Goal: Information Seeking & Learning: Find specific page/section

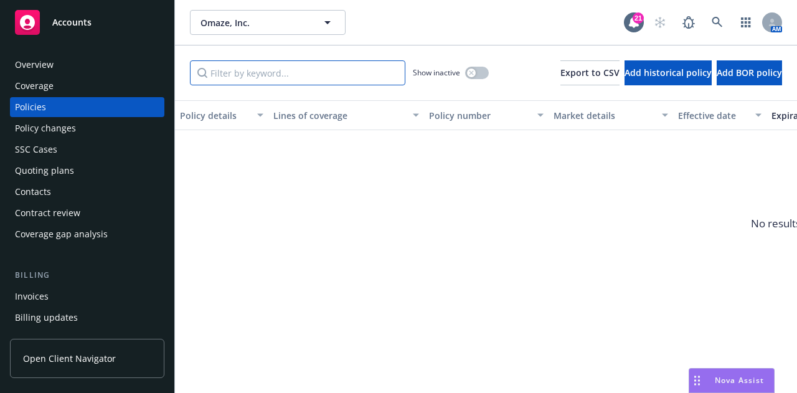
click at [359, 76] on input "Filter by keyword..." at bounding box center [298, 72] width 216 height 25
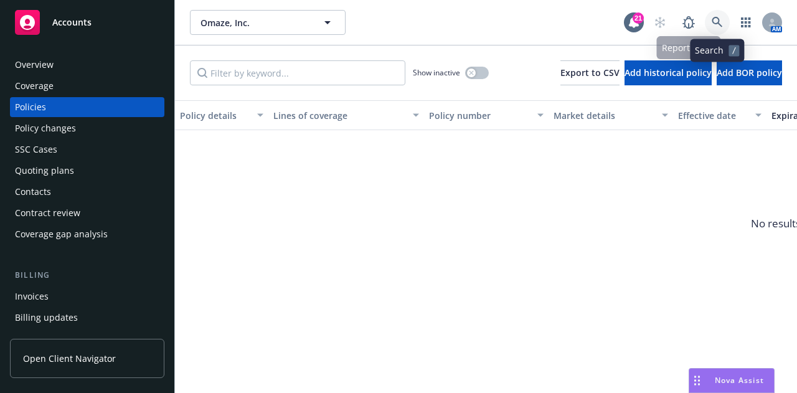
click at [714, 29] on link at bounding box center [717, 22] width 25 height 25
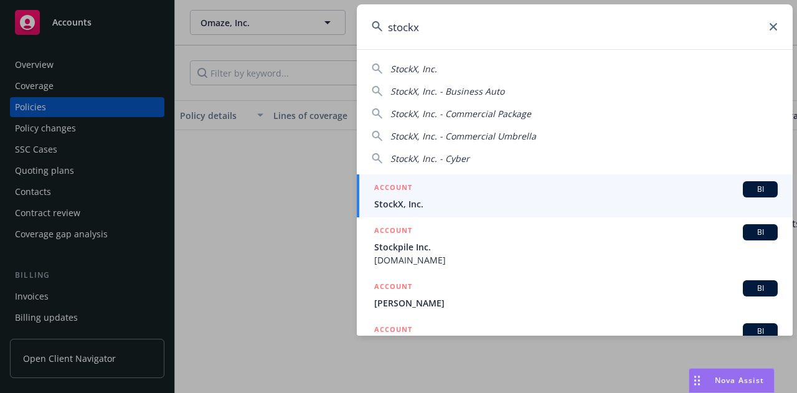
type input "stockx"
click at [491, 202] on span "StockX, Inc." at bounding box center [576, 203] width 404 height 13
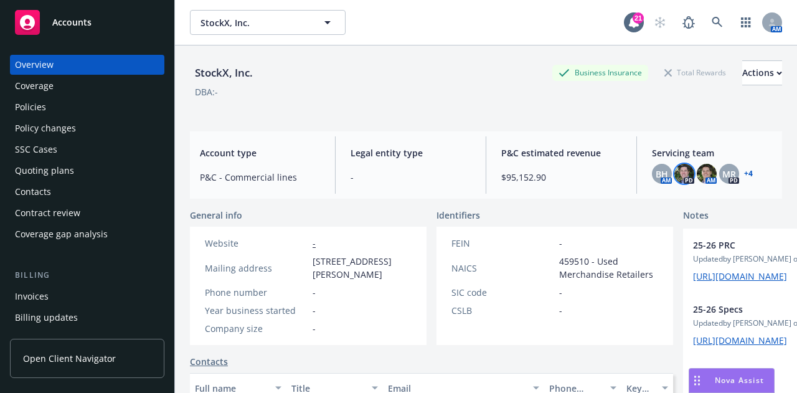
click at [678, 178] on img at bounding box center [685, 174] width 20 height 20
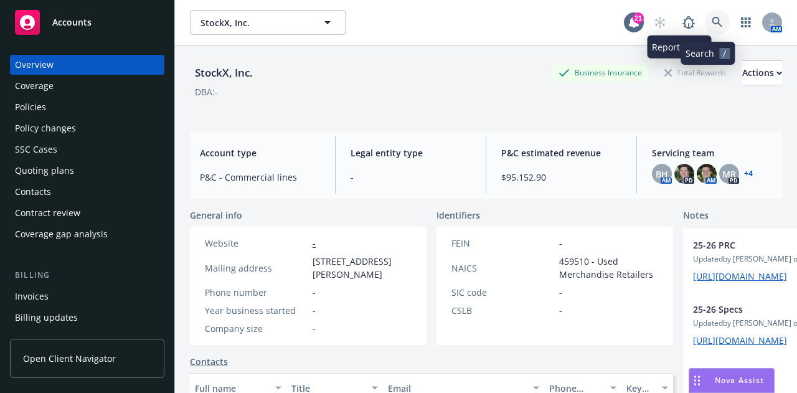
click at [712, 23] on icon at bounding box center [717, 22] width 11 height 11
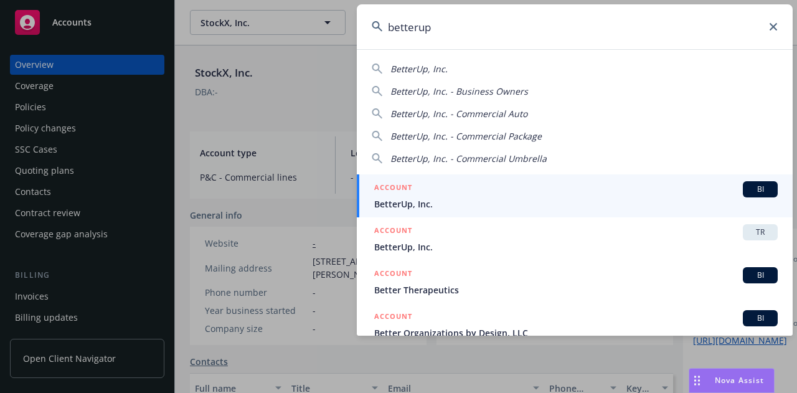
type input "betterup"
click at [472, 192] on div "ACCOUNT BI" at bounding box center [576, 189] width 404 height 16
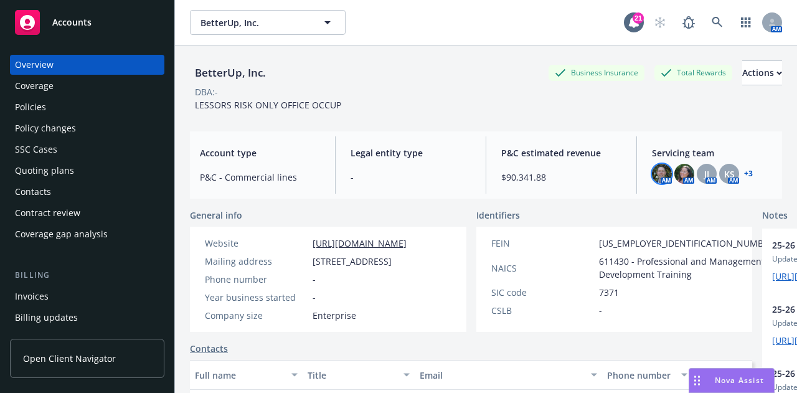
click at [657, 178] on img at bounding box center [662, 174] width 20 height 20
click at [747, 173] on div "AM AM JJ AM KS AM + 3" at bounding box center [712, 174] width 120 height 20
click at [744, 173] on link "+ 3" at bounding box center [748, 173] width 9 height 7
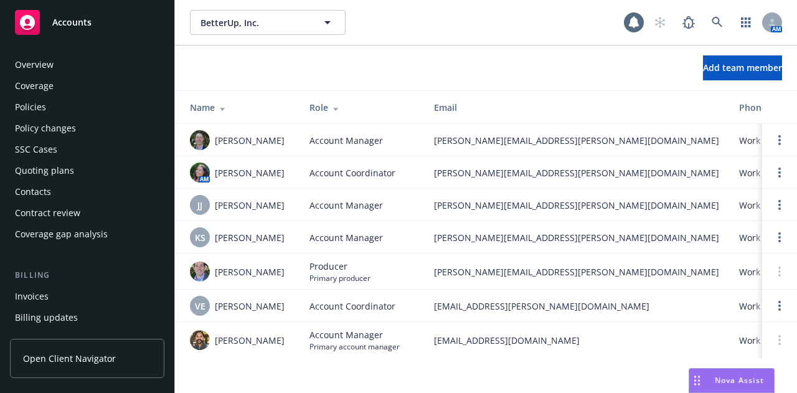
scroll to position [418, 0]
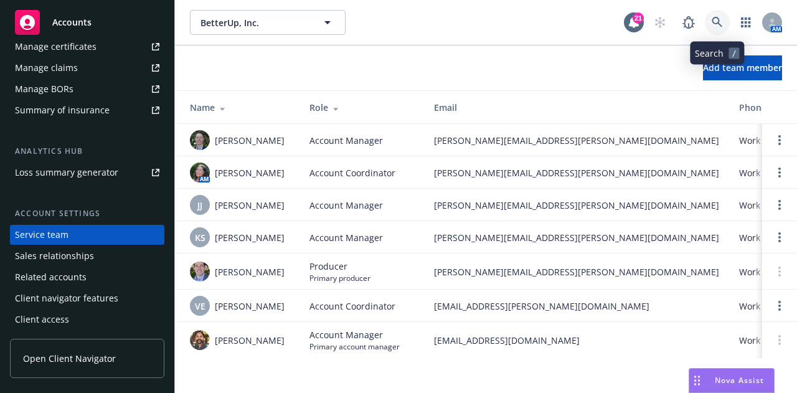
click at [720, 26] on icon at bounding box center [717, 22] width 11 height 11
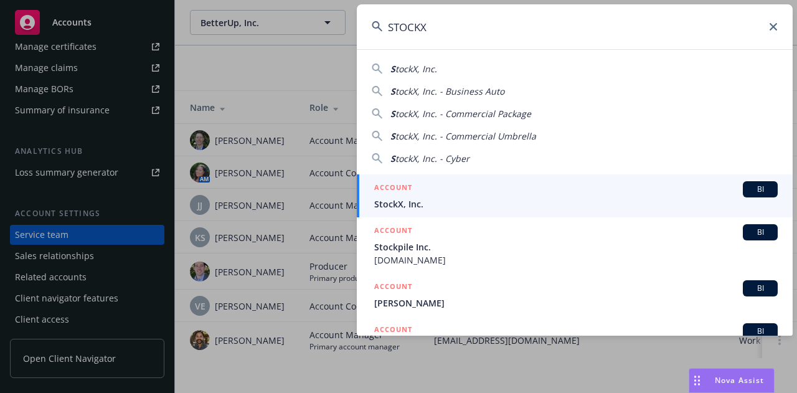
type input "STOCKX"
click at [579, 191] on div "ACCOUNT BI" at bounding box center [576, 189] width 404 height 16
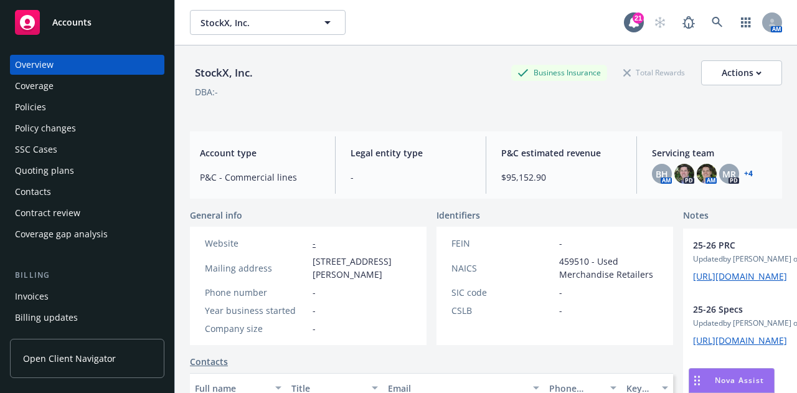
click at [100, 96] on div "Overview Coverage Policies Policy changes SSC Cases Quoting plans Contacts Cont…" at bounding box center [87, 149] width 154 height 189
click at [106, 112] on div "Policies" at bounding box center [87, 107] width 145 height 20
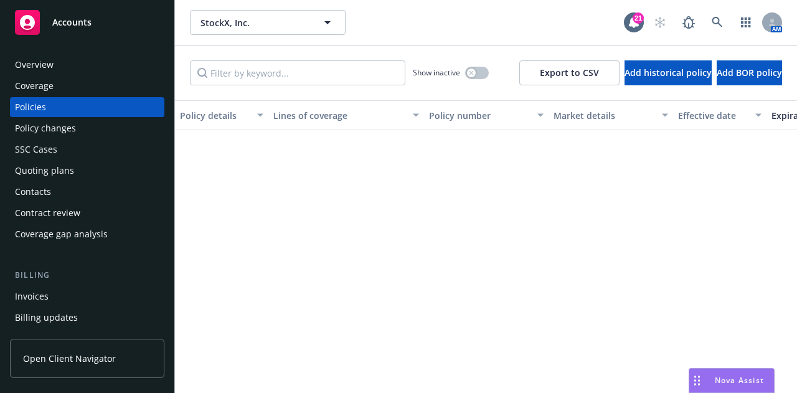
scroll to position [889, 0]
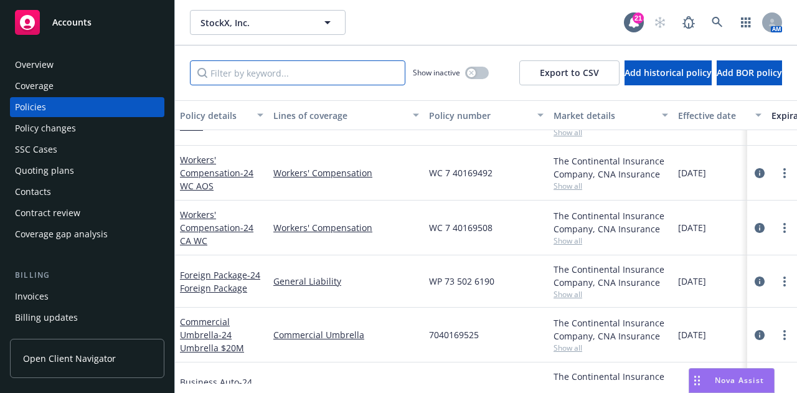
click at [363, 70] on input "Filter by keyword..." at bounding box center [298, 72] width 216 height 25
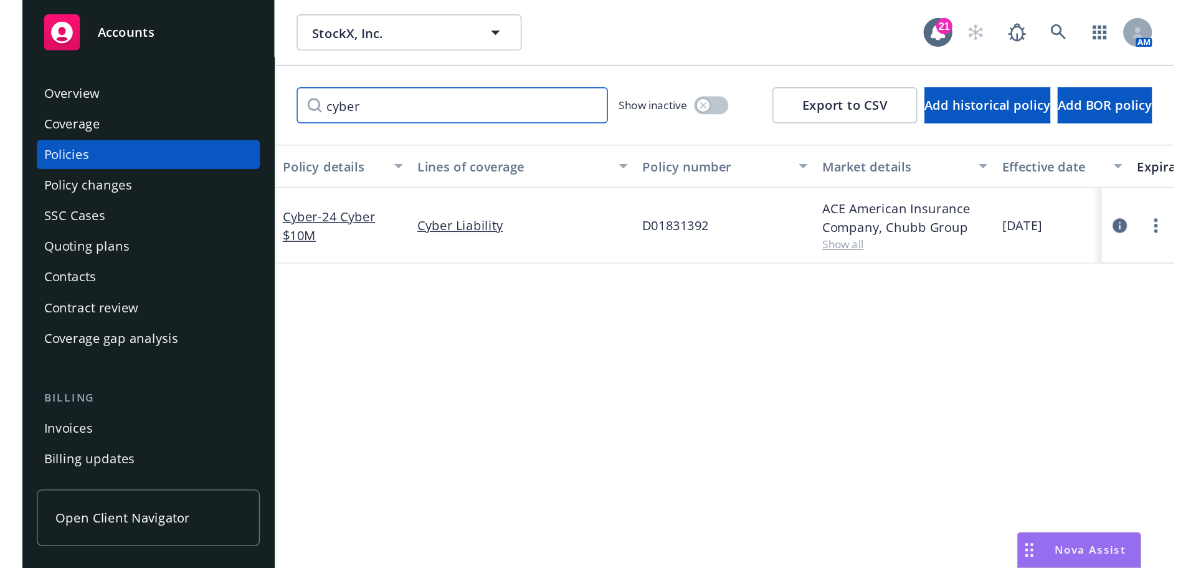
scroll to position [0, 0]
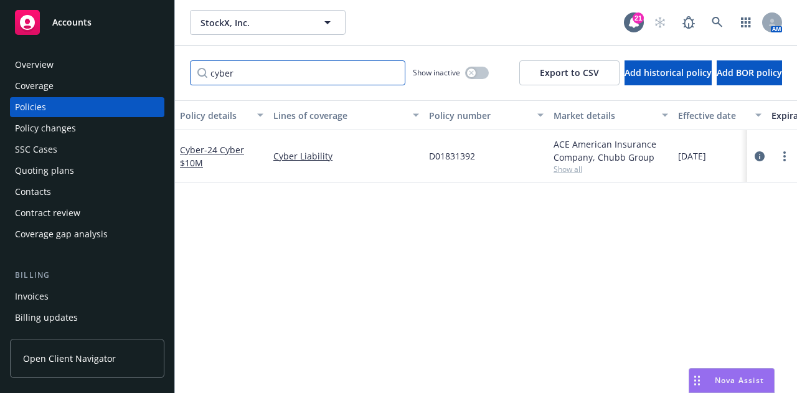
drag, startPoint x: 288, startPoint y: 80, endPoint x: 0, endPoint y: 39, distance: 291.3
click at [0, 39] on div "Accounts Overview Coverage Policies Policy changes SSC Cases Quoting plans Cont…" at bounding box center [398, 196] width 797 height 393
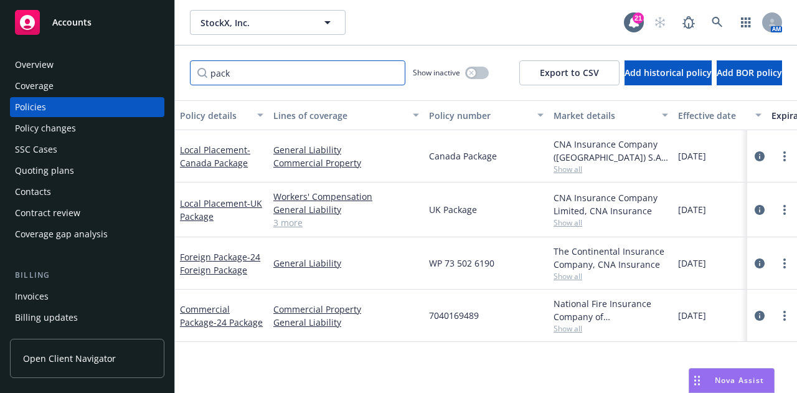
drag, startPoint x: 295, startPoint y: 77, endPoint x: 0, endPoint y: 47, distance: 296.8
click at [0, 47] on div "Accounts Overview Coverage Policies Policy changes SSC Cases Quoting plans Cont…" at bounding box center [398, 196] width 797 height 393
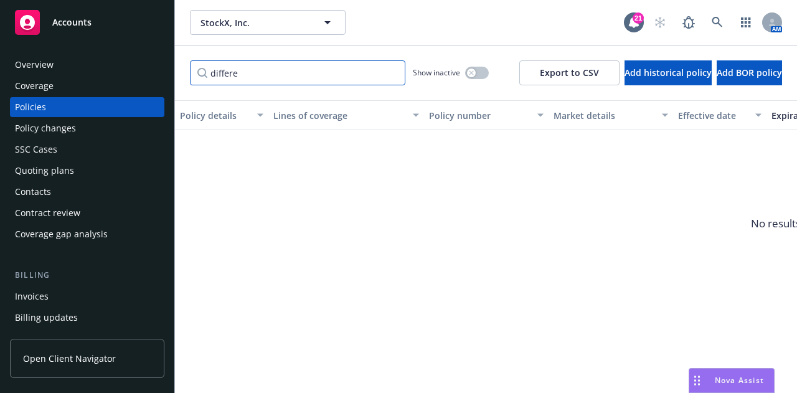
drag, startPoint x: 251, startPoint y: 80, endPoint x: 0, endPoint y: 63, distance: 251.7
click at [0, 63] on div "Accounts Overview Coverage Policies Policy changes SSC Cases Quoting plans Cont…" at bounding box center [398, 196] width 797 height 393
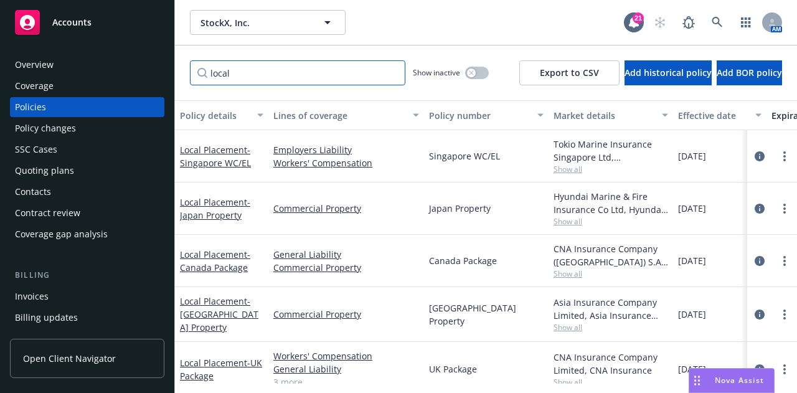
drag, startPoint x: 353, startPoint y: 75, endPoint x: 0, endPoint y: 37, distance: 354.6
click at [0, 37] on div "Accounts Overview Coverage Policies Policy changes SSC Cases Quoting plans Cont…" at bounding box center [398, 196] width 797 height 393
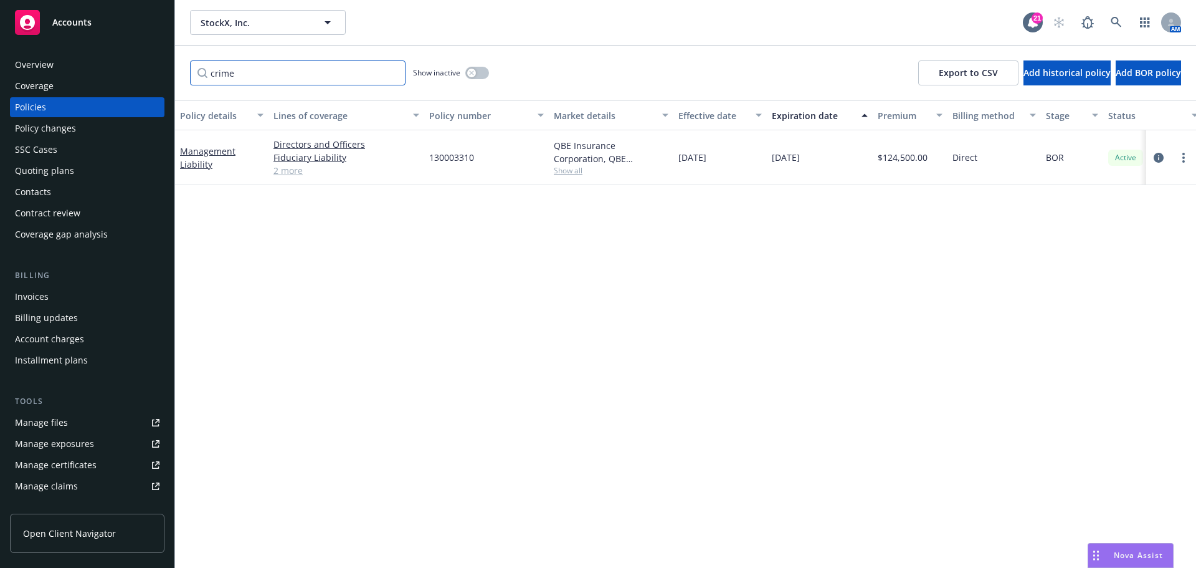
drag, startPoint x: 321, startPoint y: 74, endPoint x: -214, endPoint y: 153, distance: 540.3
click at [0, 153] on html "Accounts Overview Coverage Policies Policy changes SSC Cases Quoting plans Cont…" at bounding box center [598, 284] width 1196 height 568
click at [797, 161] on link "circleInformation" at bounding box center [1158, 157] width 15 height 15
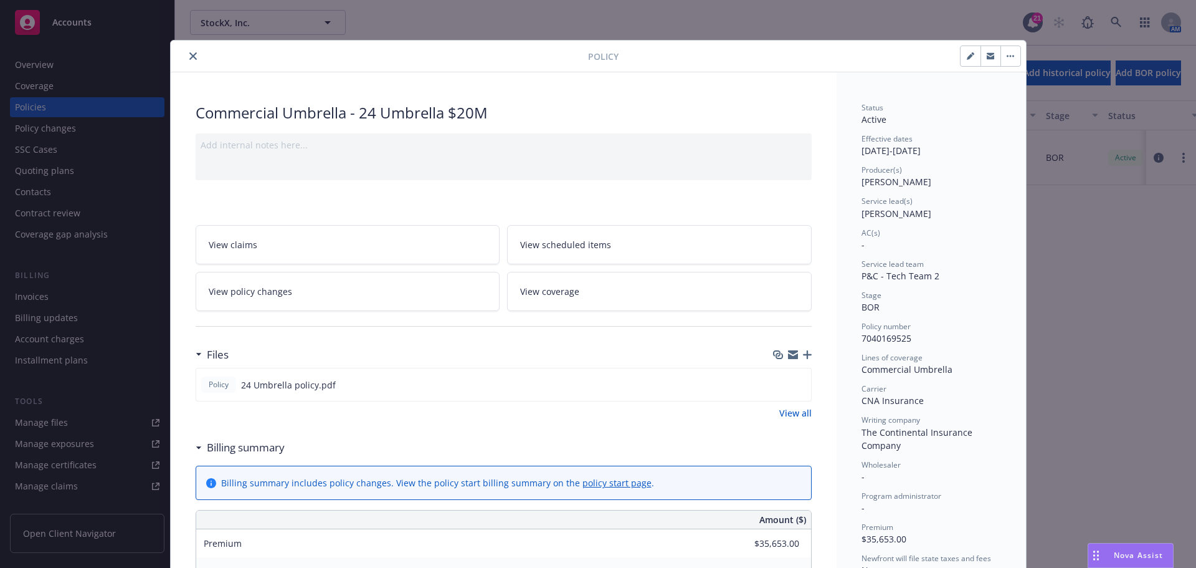
click at [181, 60] on div at bounding box center [382, 56] width 412 height 15
click at [192, 52] on button "close" at bounding box center [193, 56] width 15 height 15
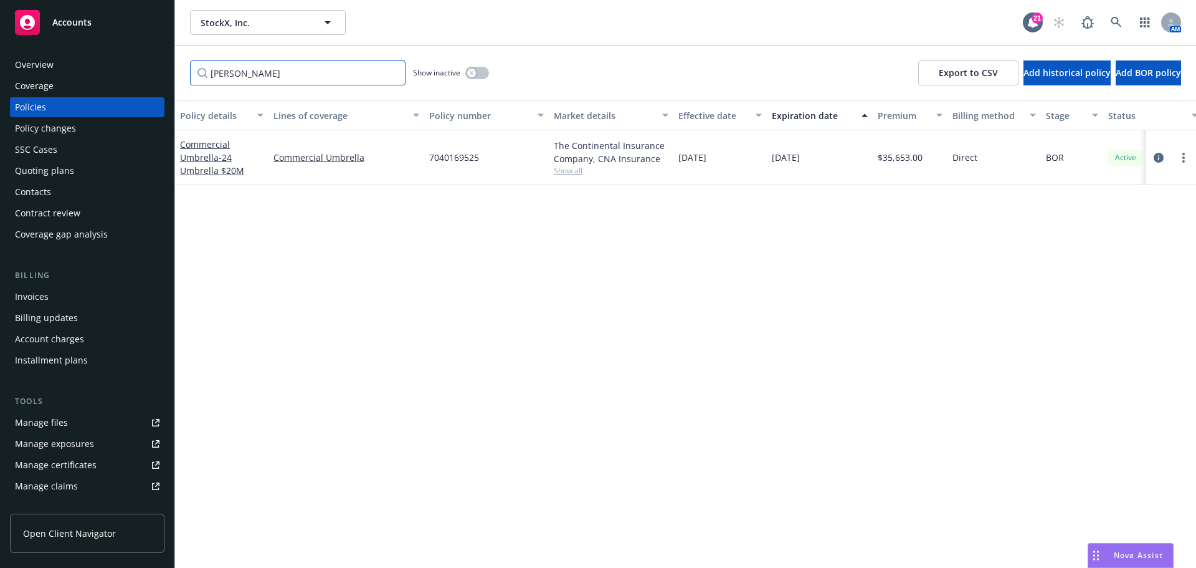
drag, startPoint x: 290, startPoint y: 72, endPoint x: -340, endPoint y: 102, distance: 629.9
click at [0, 102] on html "Accounts Overview Coverage Policies Policy changes SSC Cases Quoting plans Cont…" at bounding box center [598, 284] width 1196 height 568
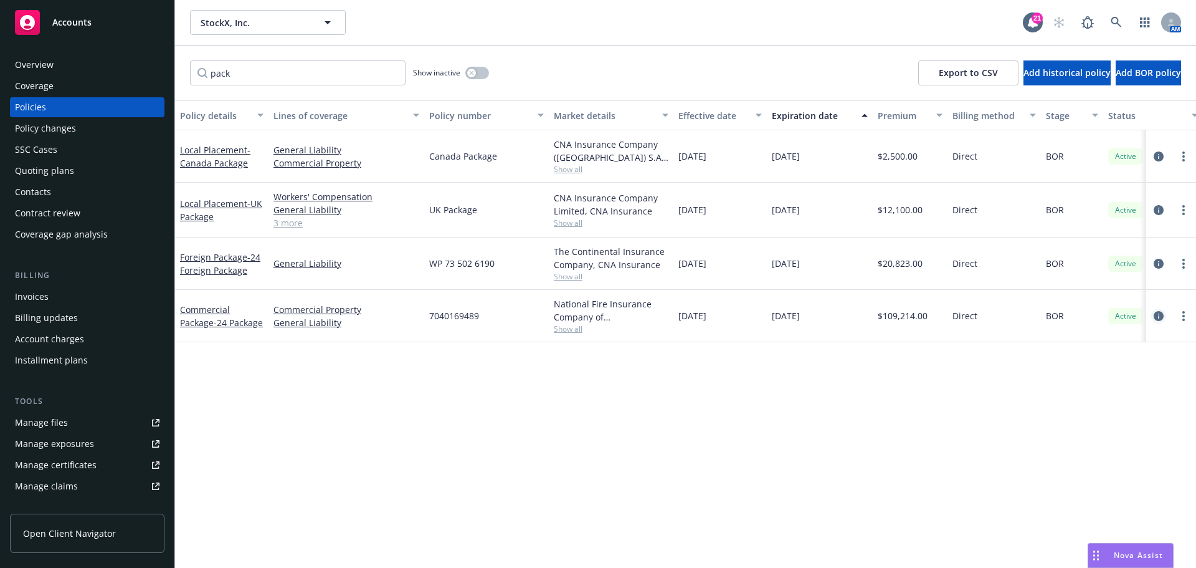
click at [797, 316] on icon "circleInformation" at bounding box center [1159, 316] width 10 height 10
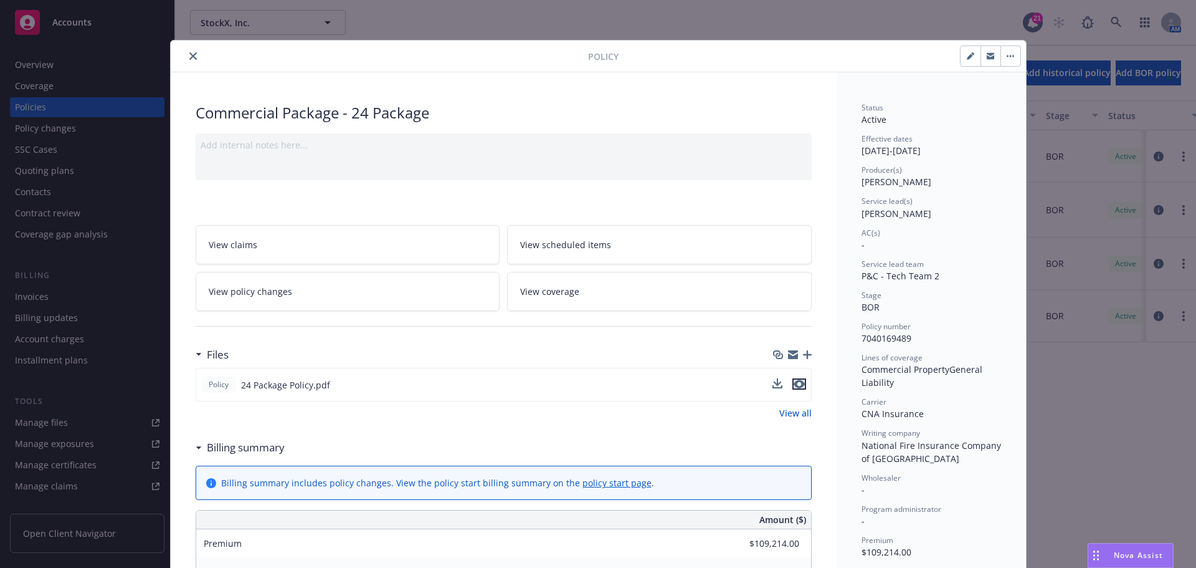
click at [797, 381] on icon "preview file" at bounding box center [799, 383] width 11 height 9
click at [189, 53] on icon "close" at bounding box center [192, 55] width 7 height 7
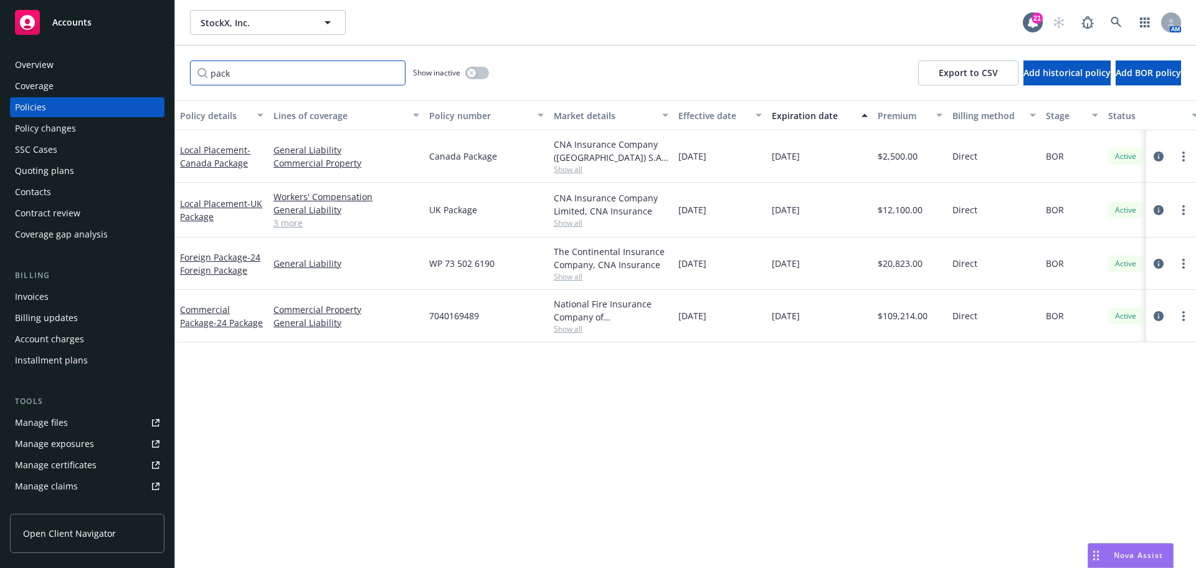
drag, startPoint x: 300, startPoint y: 80, endPoint x: -296, endPoint y: -75, distance: 615.4
click at [0, 0] on html "Accounts Overview Coverage Policies Policy changes SSC Cases Quoting plans Cont…" at bounding box center [598, 284] width 1196 height 568
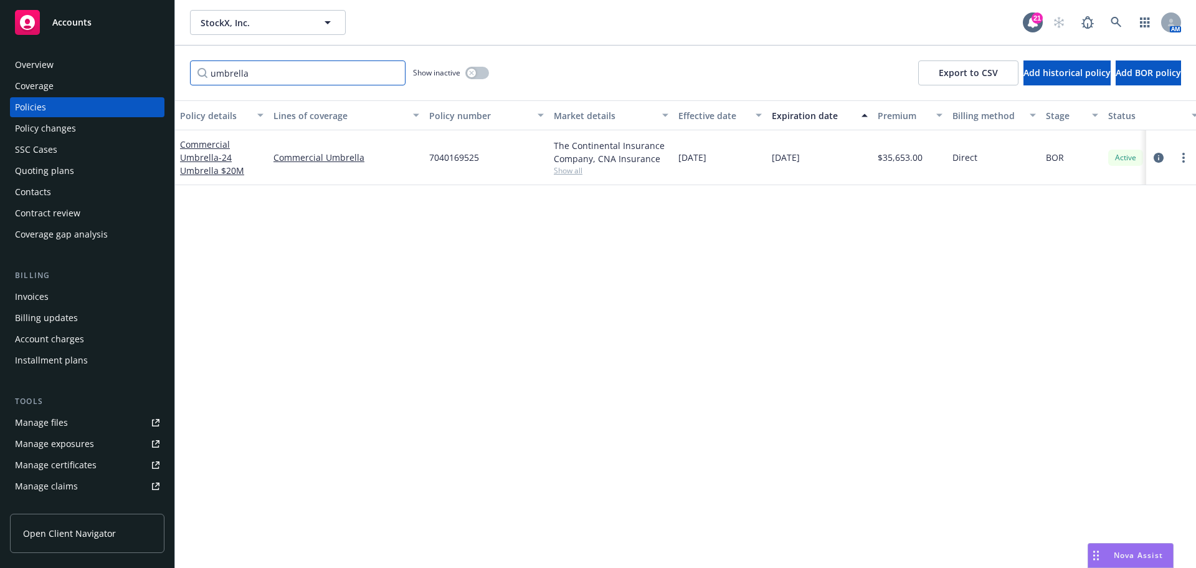
type input "umbrella"
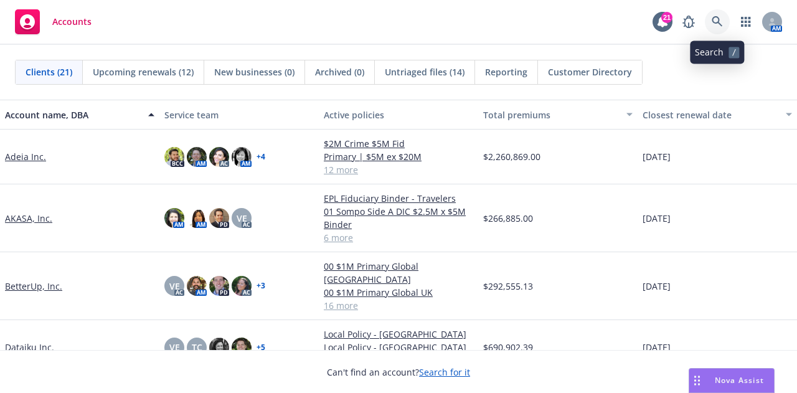
click at [725, 23] on link at bounding box center [717, 21] width 25 height 25
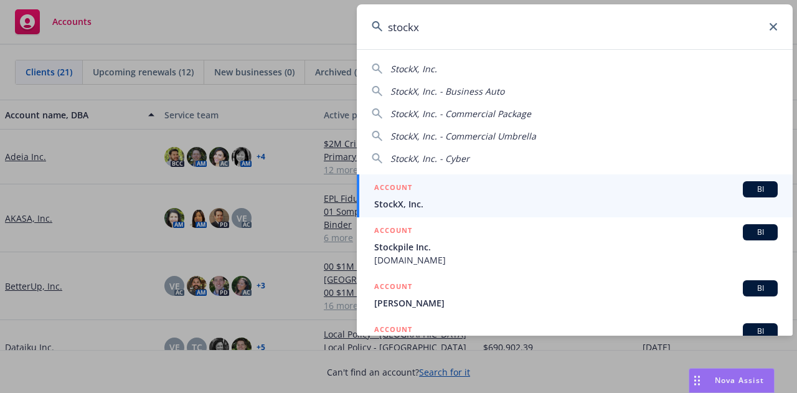
type input "stockx"
click at [689, 201] on span "StockX, Inc." at bounding box center [576, 203] width 404 height 13
